Goal: Task Accomplishment & Management: Manage account settings

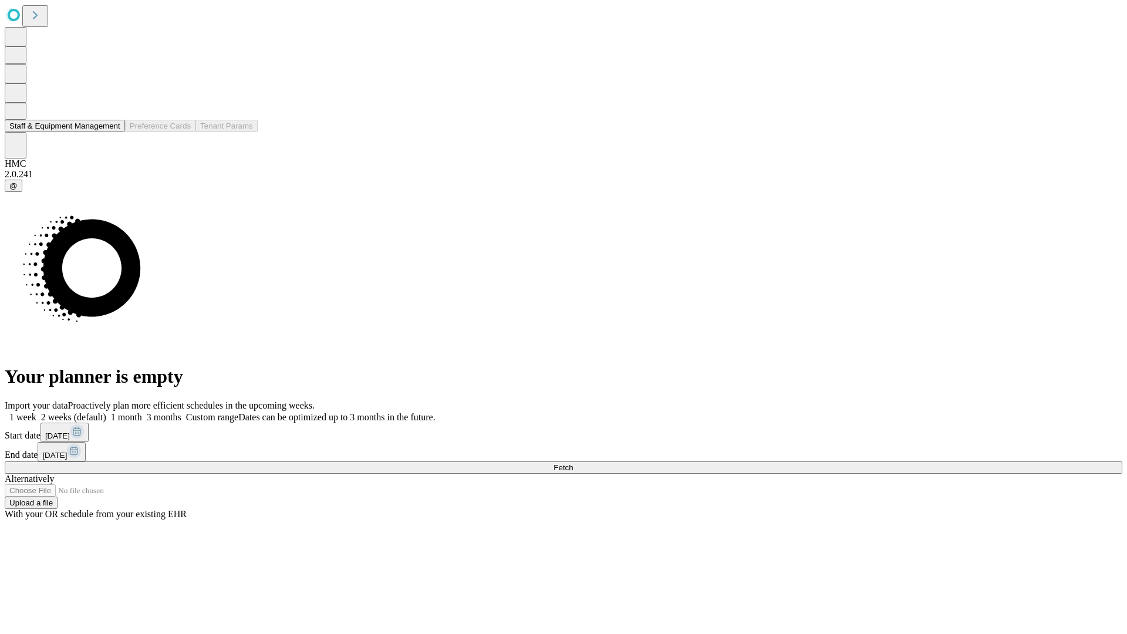
click at [112, 132] on button "Staff & Equipment Management" at bounding box center [65, 126] width 120 height 12
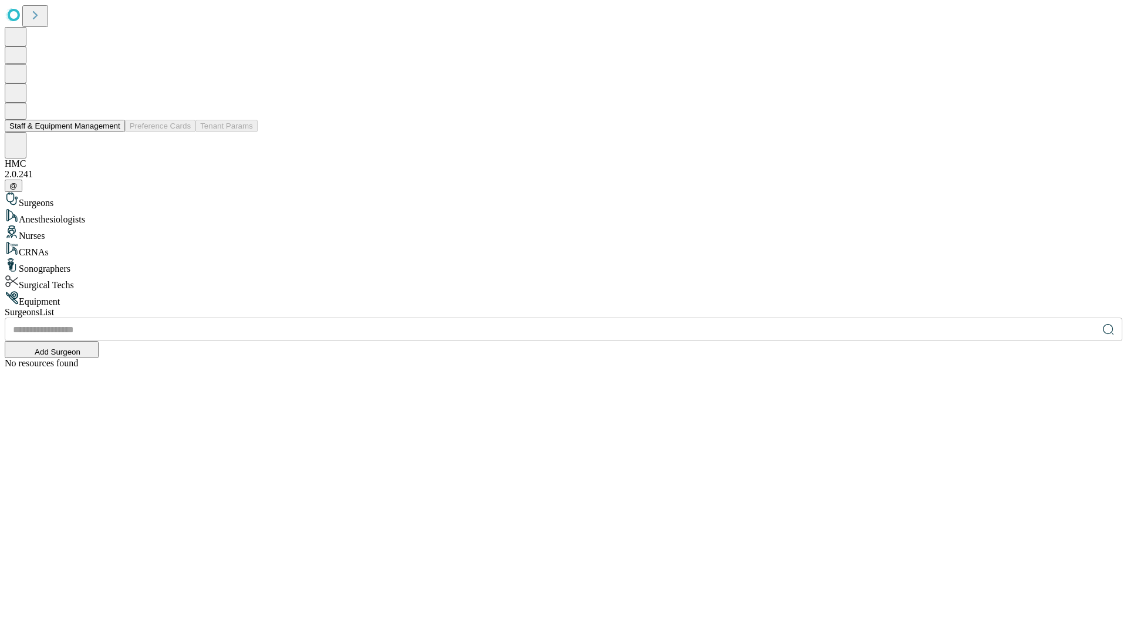
click at [112, 132] on button "Staff & Equipment Management" at bounding box center [65, 126] width 120 height 12
